Goal: Information Seeking & Learning: Learn about a topic

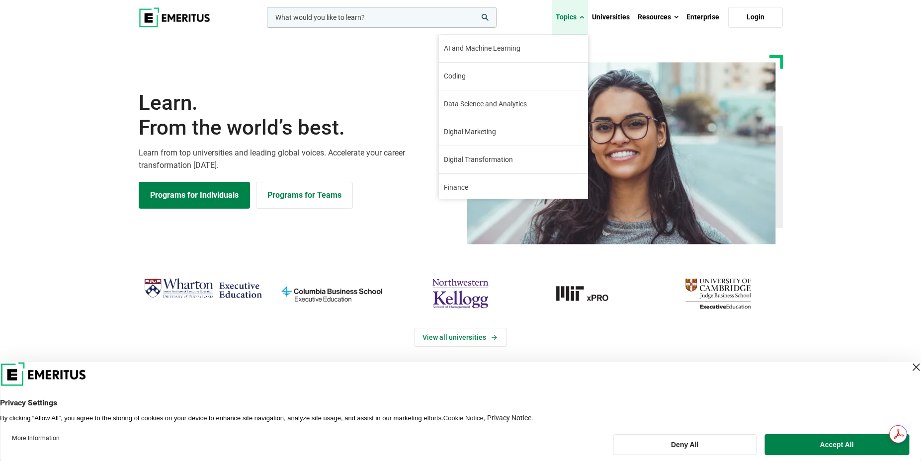
click at [558, 20] on link "Topics" at bounding box center [570, 17] width 36 height 35
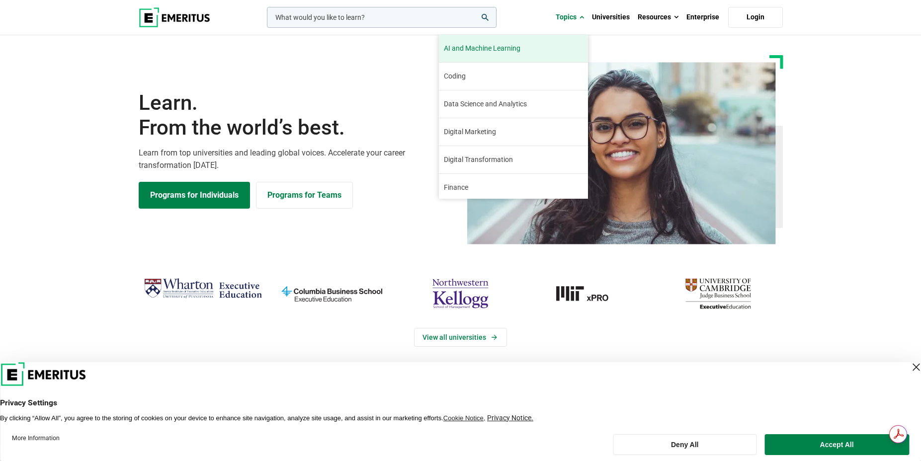
click at [540, 46] on link "AI and Machine Learning By 2023, 40 percent of infrastructure and operations te…" at bounding box center [513, 48] width 149 height 27
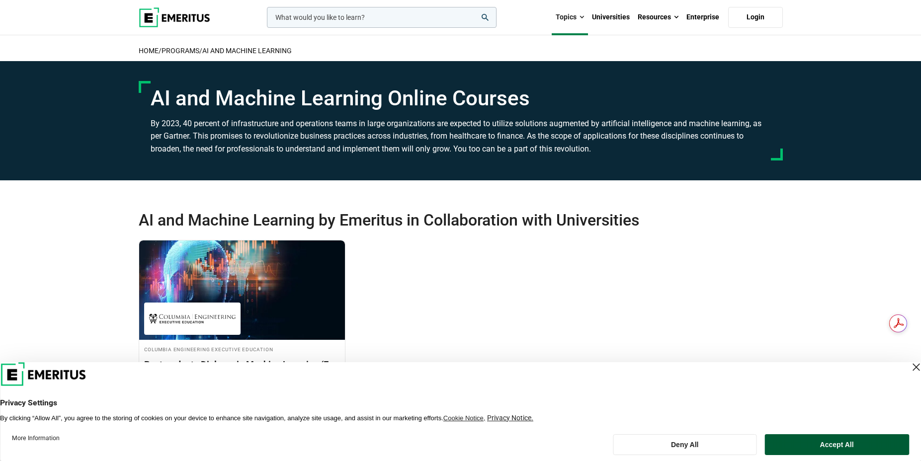
click at [855, 447] on button "Accept All" at bounding box center [837, 444] width 145 height 21
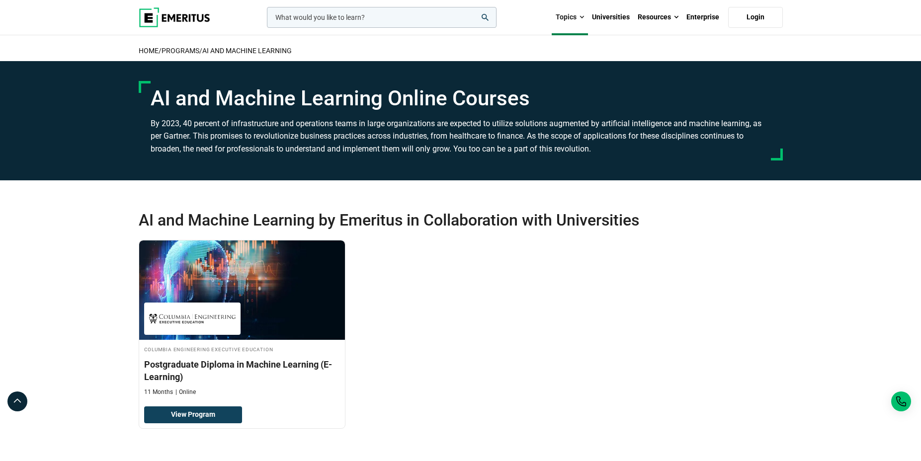
click at [188, 18] on img at bounding box center [175, 17] width 72 height 20
